Goal: Task Accomplishment & Management: Complete application form

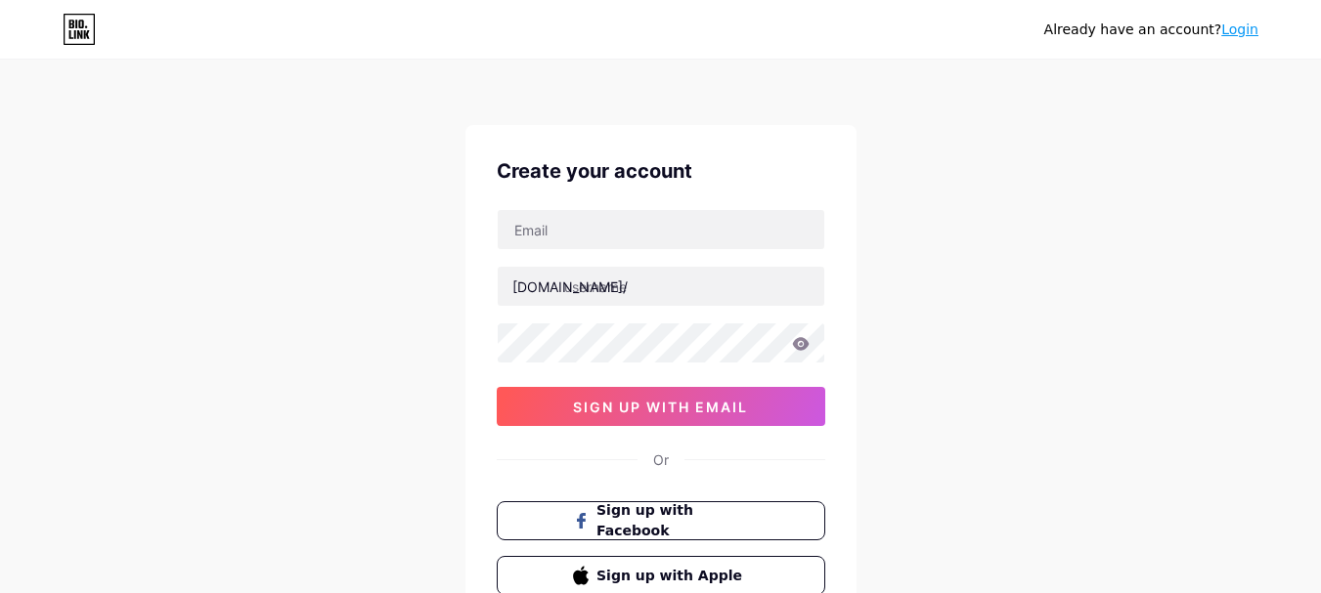
click at [609, 259] on div "[DOMAIN_NAME]/ 0cAFcWeA7J0L4Z5PqbonQUXAwEC44e-EybkmWTejMHHM42fBbR8VsE_NNPeFfYd-…" at bounding box center [661, 317] width 329 height 217
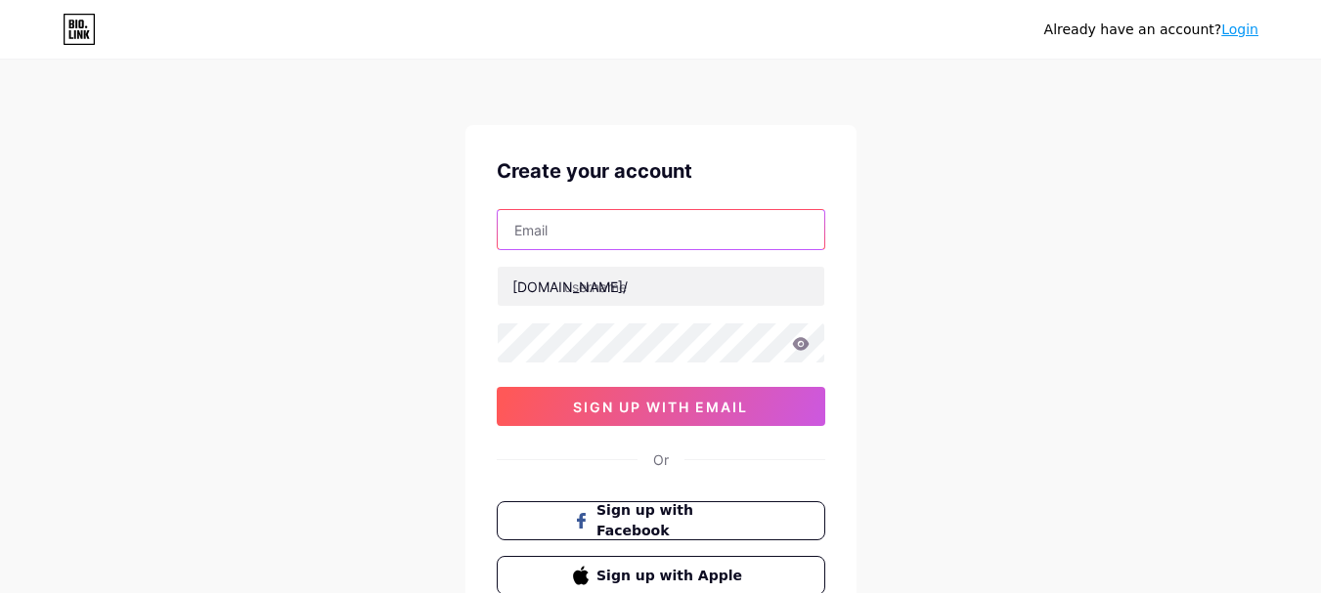
click at [577, 227] on input "text" at bounding box center [661, 229] width 327 height 39
paste input "[EMAIL_ADDRESS][DOMAIN_NAME]"
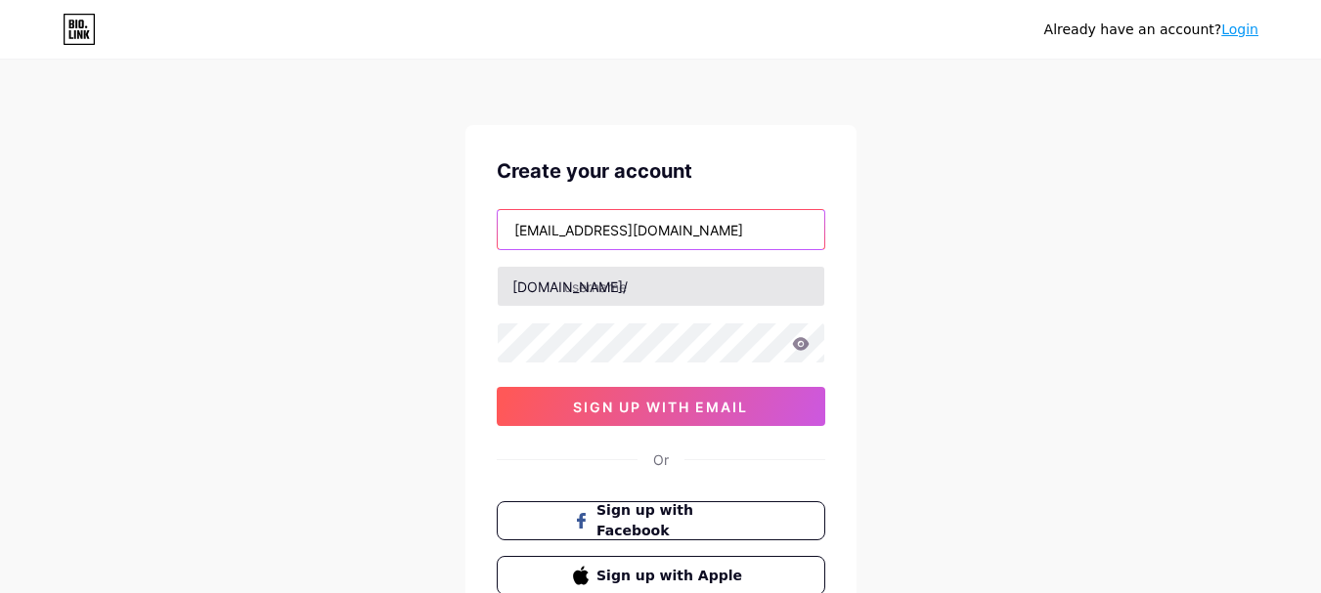
type input "[EMAIL_ADDRESS][DOMAIN_NAME]"
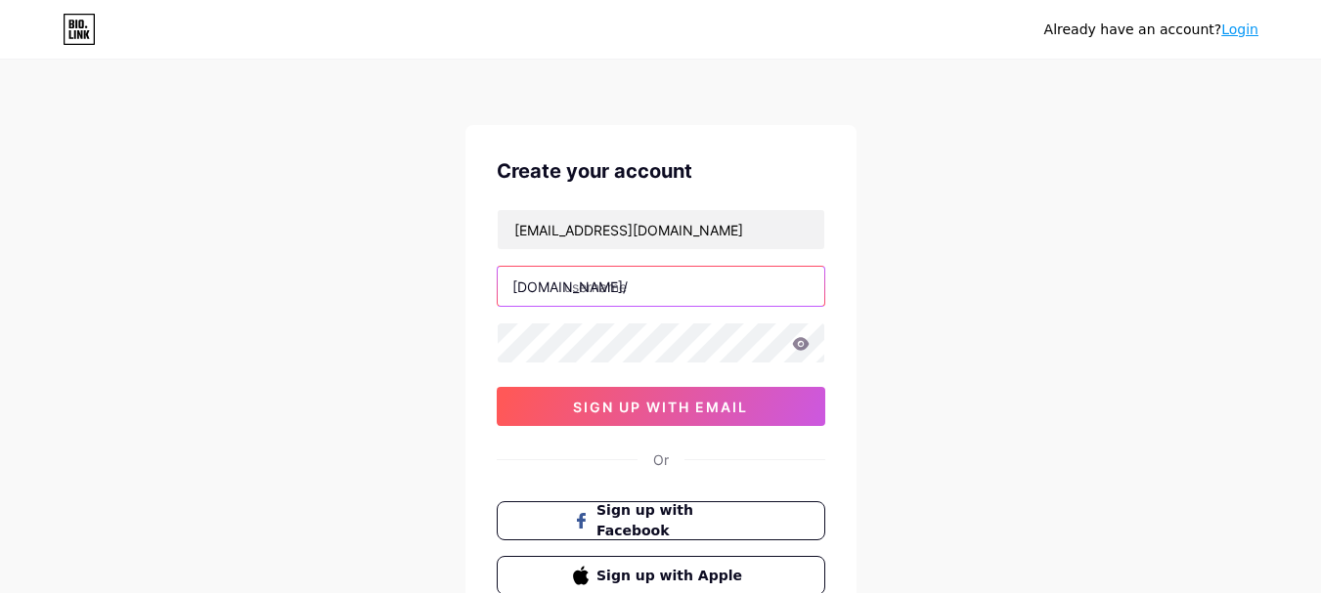
click at [602, 280] on input "text" at bounding box center [661, 286] width 327 height 39
paste input "roaketpool"
type input "roaketpool"
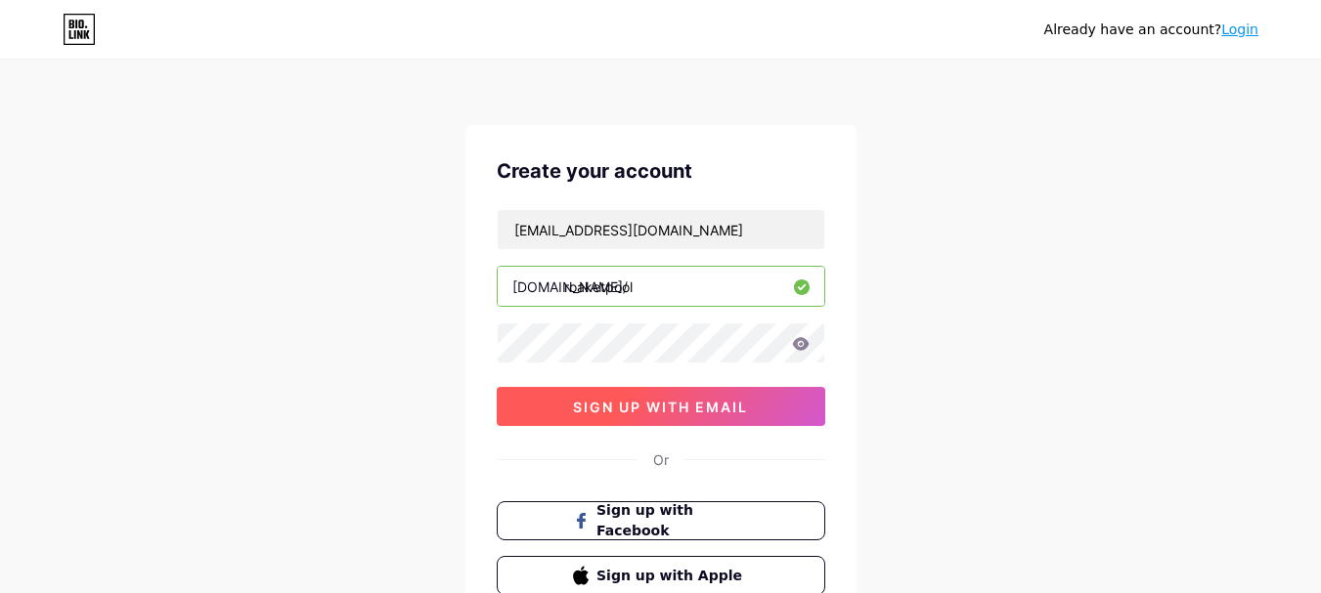
click at [632, 408] on span "sign up with email" at bounding box center [660, 407] width 175 height 17
